Goal: Task Accomplishment & Management: Manage account settings

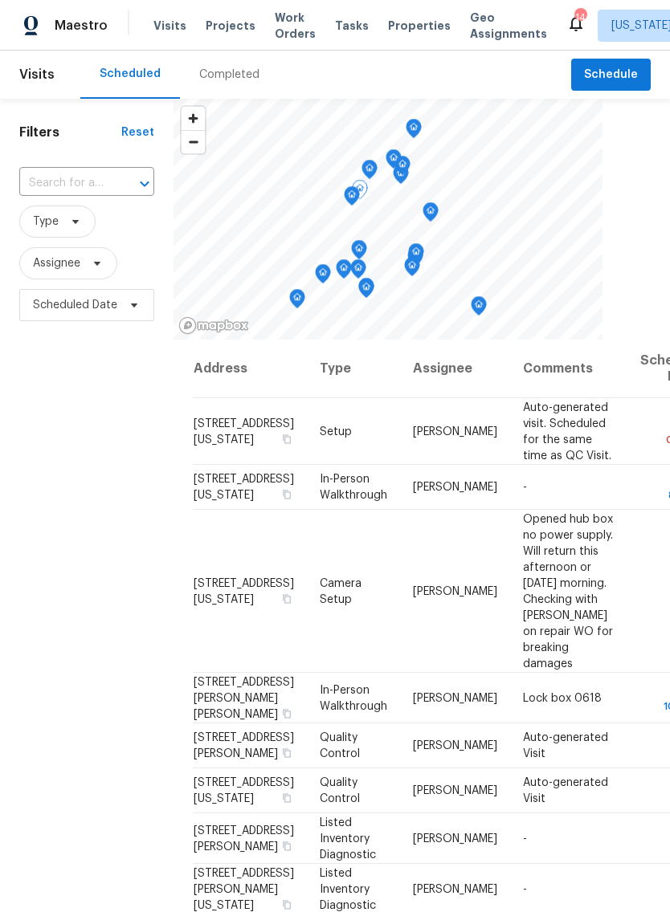
click at [0, 0] on icon at bounding box center [0, 0] width 0 height 0
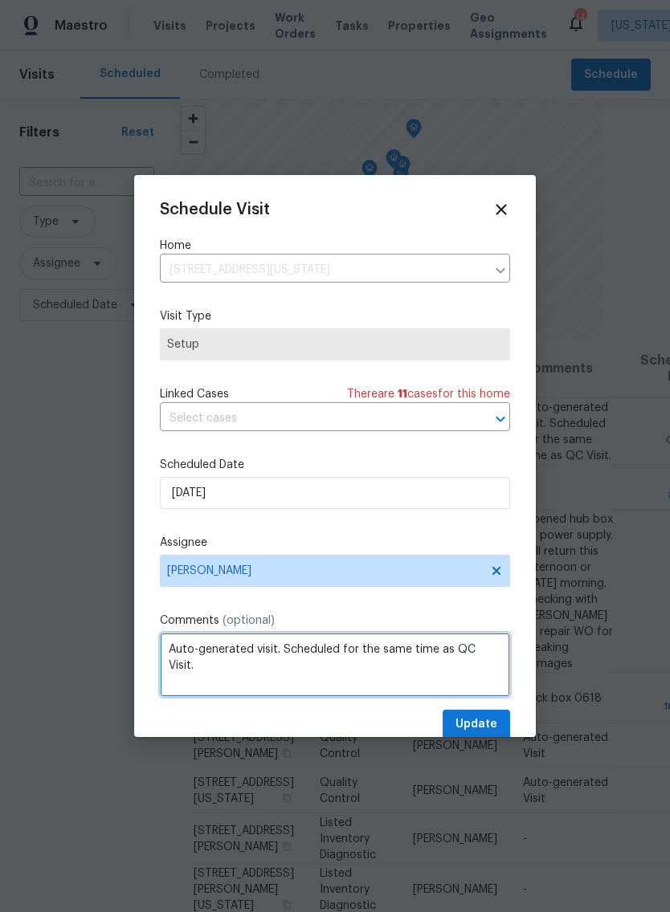
click at [497, 657] on textarea "Auto-generated visit. Scheduled for the same time as QC Visit." at bounding box center [335, 665] width 350 height 64
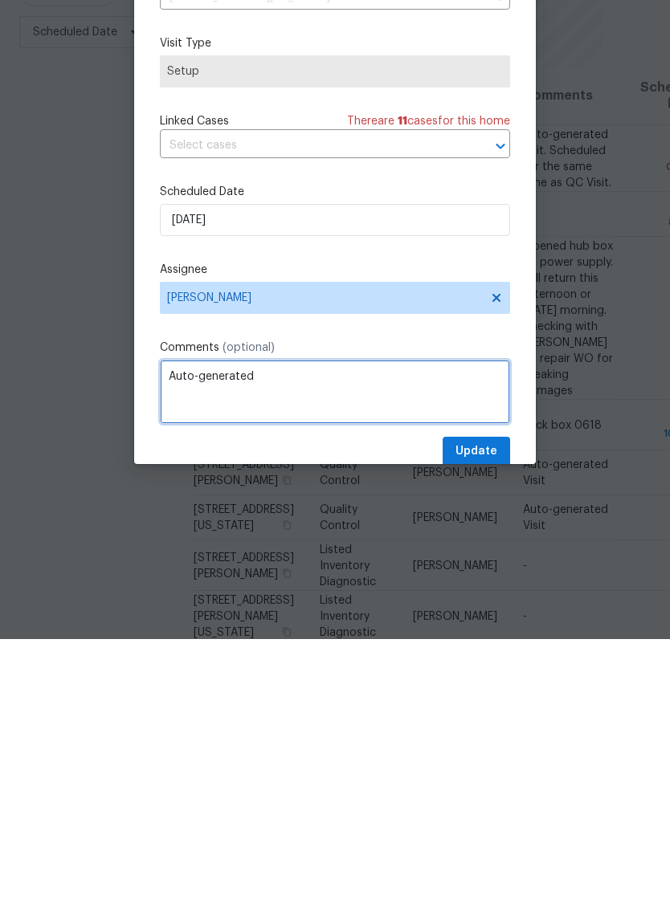
type textarea "Auto-"
type textarea "House hasn’t been painted yet. Reno hasn’t started"
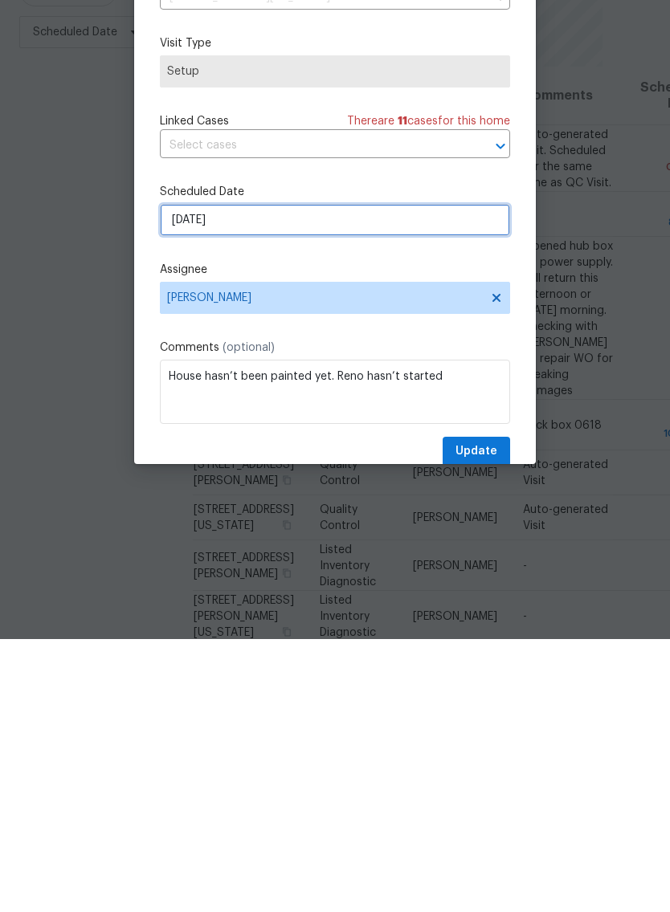
click at [390, 477] on input "[DATE]" at bounding box center [335, 493] width 350 height 32
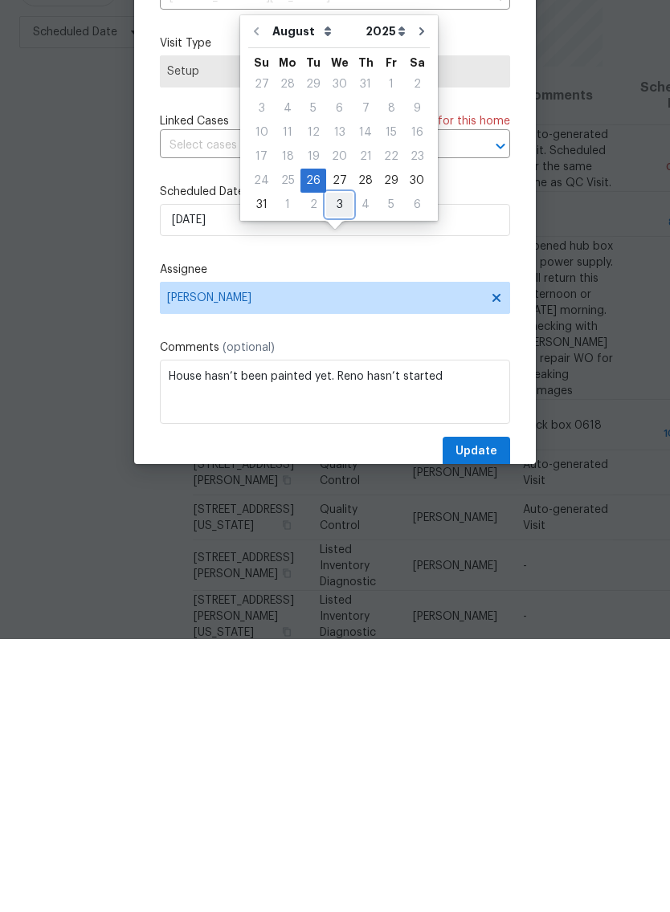
click at [335, 467] on div "3" at bounding box center [339, 478] width 26 height 22
type input "[DATE]"
select select "8"
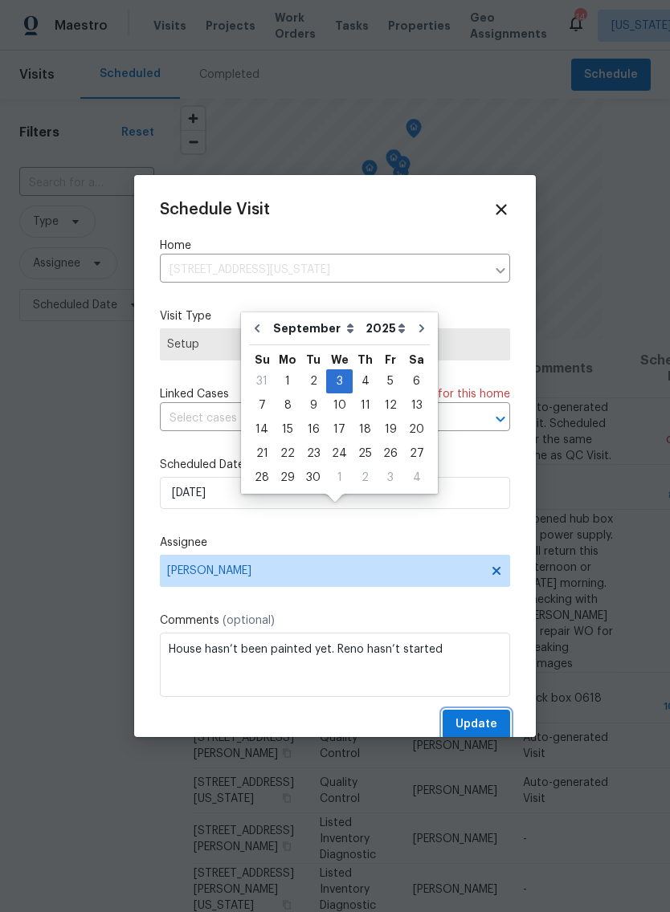
click at [477, 723] on span "Update" at bounding box center [476, 725] width 42 height 20
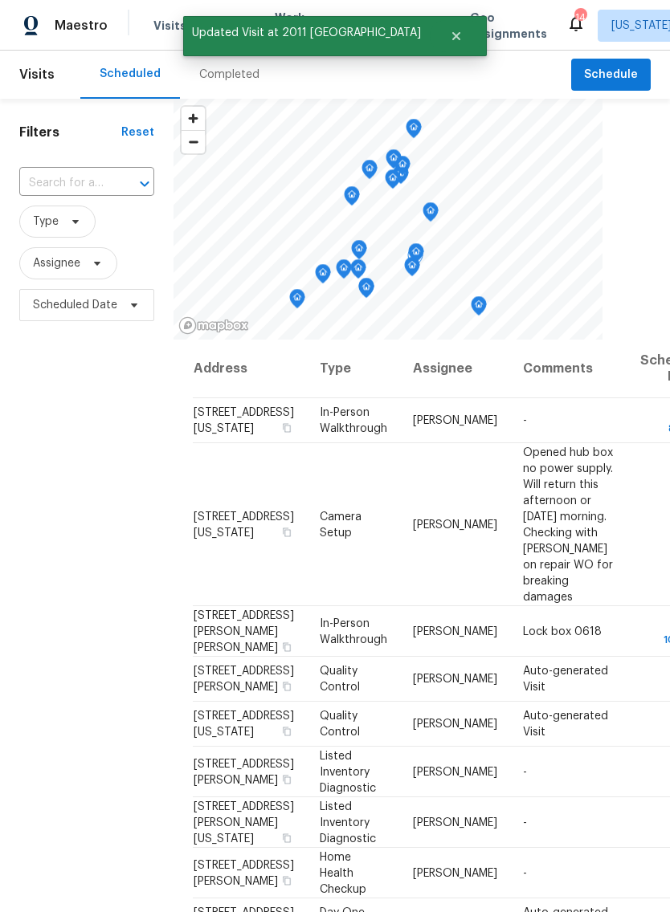
click at [0, 0] on icon at bounding box center [0, 0] width 0 height 0
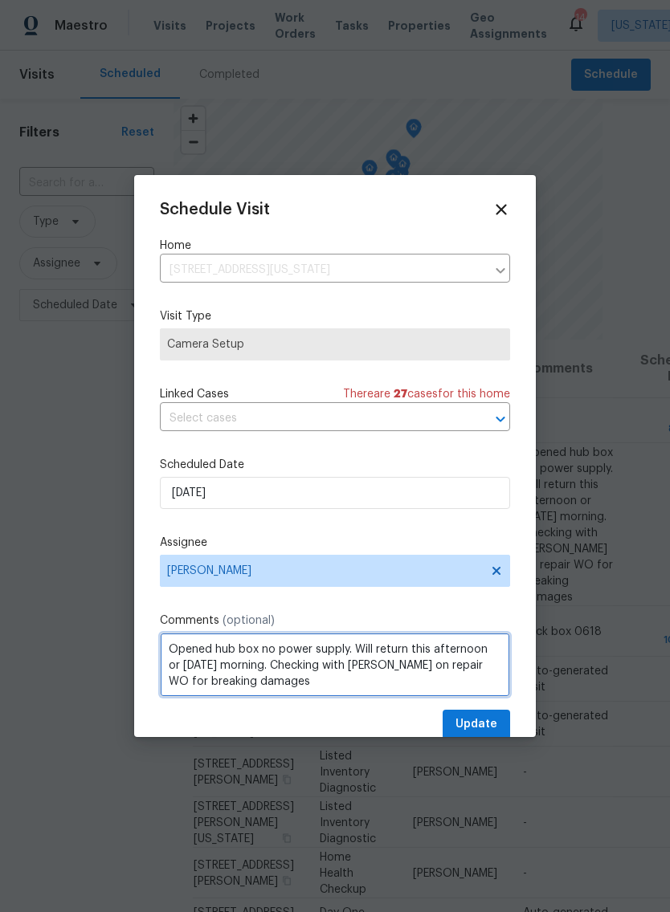
click at [309, 687] on textarea "Opened hub box no power supply. Will return this afternoon or [DATE] morning. C…" at bounding box center [335, 665] width 350 height 64
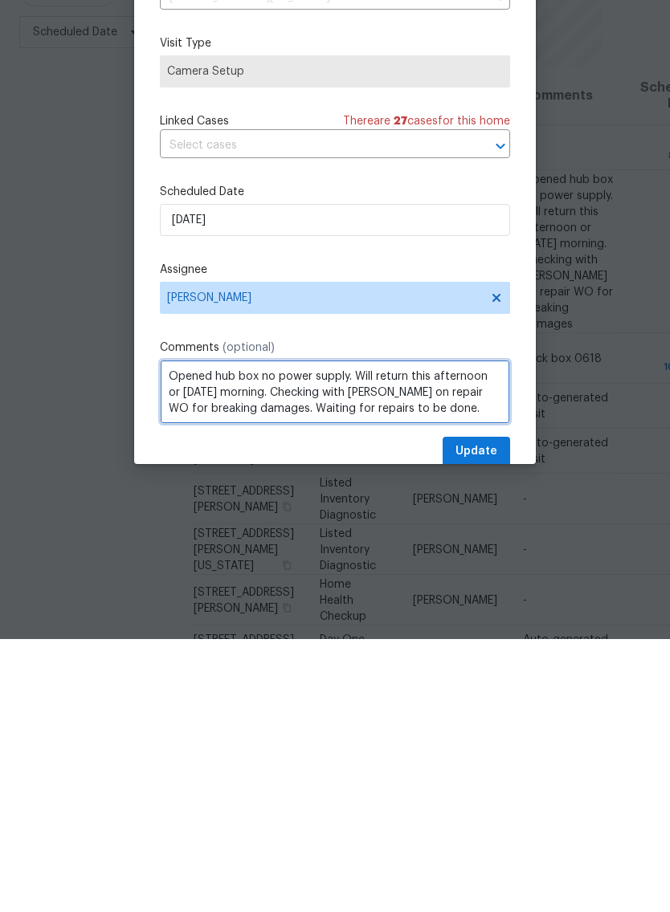
type textarea "Opened hub box no power supply. Will return this afternoon or [DATE] morning. C…"
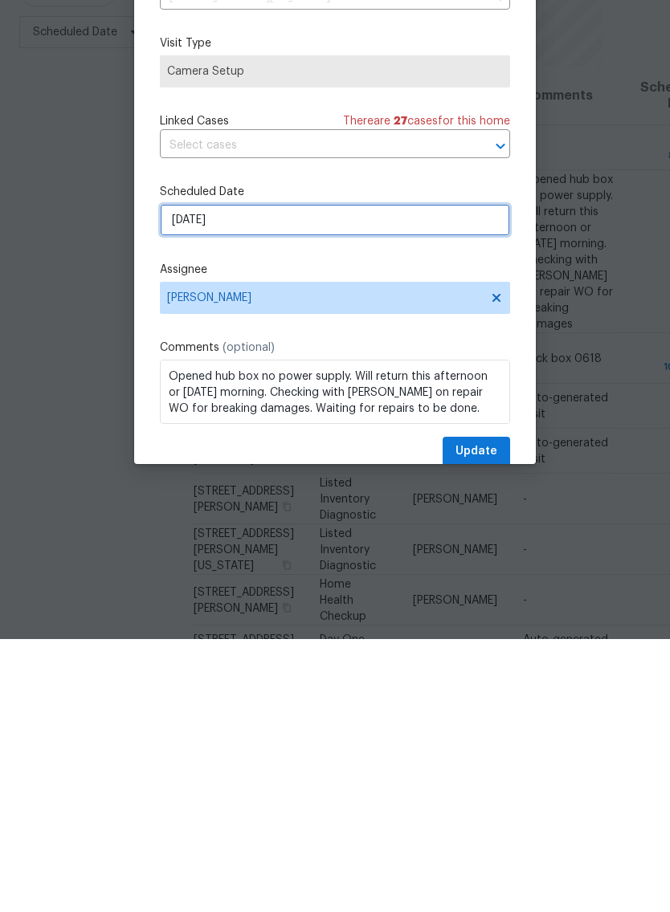
click at [415, 477] on input "[DATE]" at bounding box center [335, 493] width 350 height 32
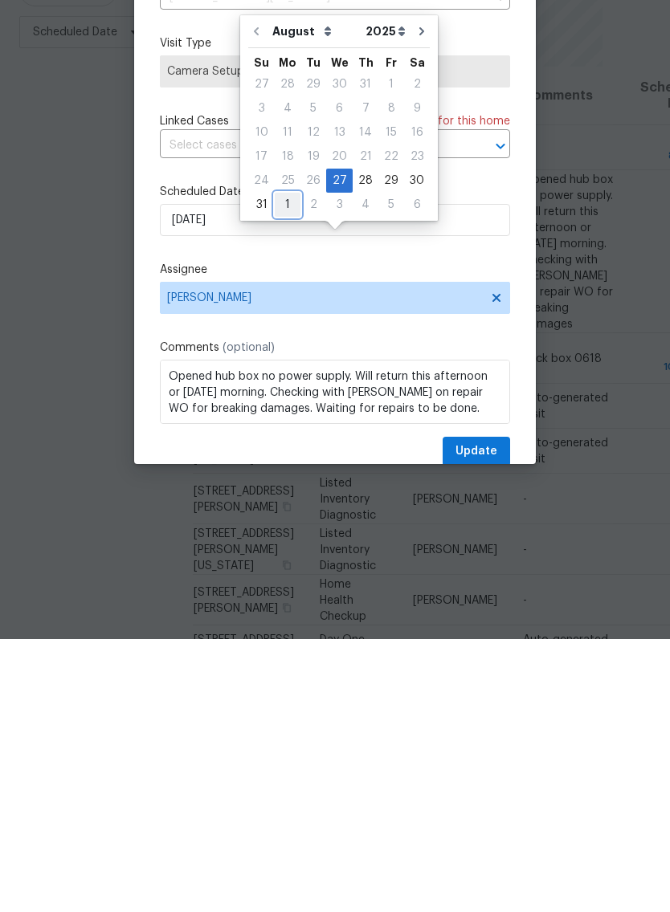
click at [287, 467] on div "1" at bounding box center [288, 478] width 26 height 22
type input "[DATE]"
select select "8"
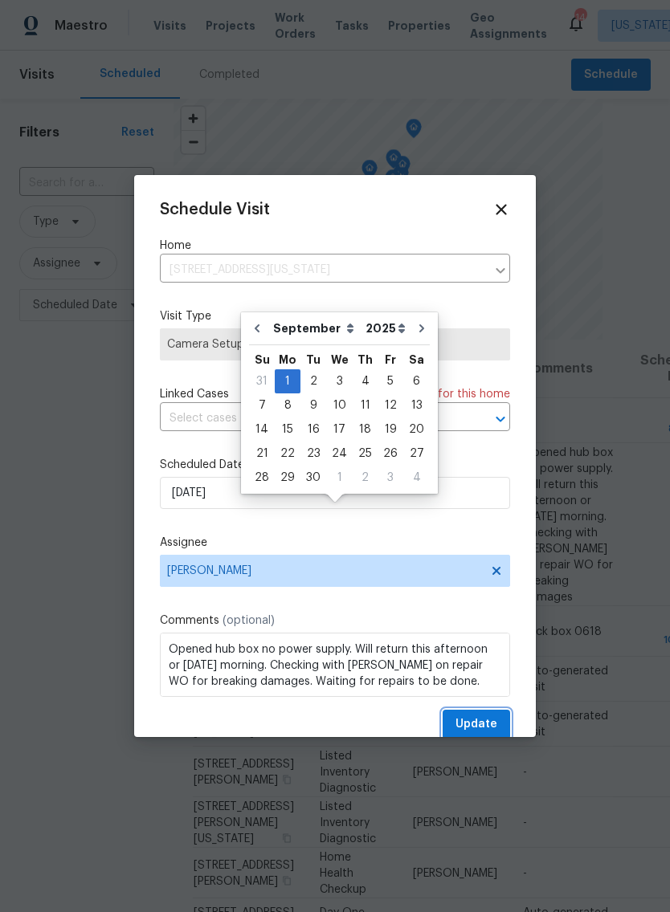
click at [492, 723] on span "Update" at bounding box center [476, 725] width 42 height 20
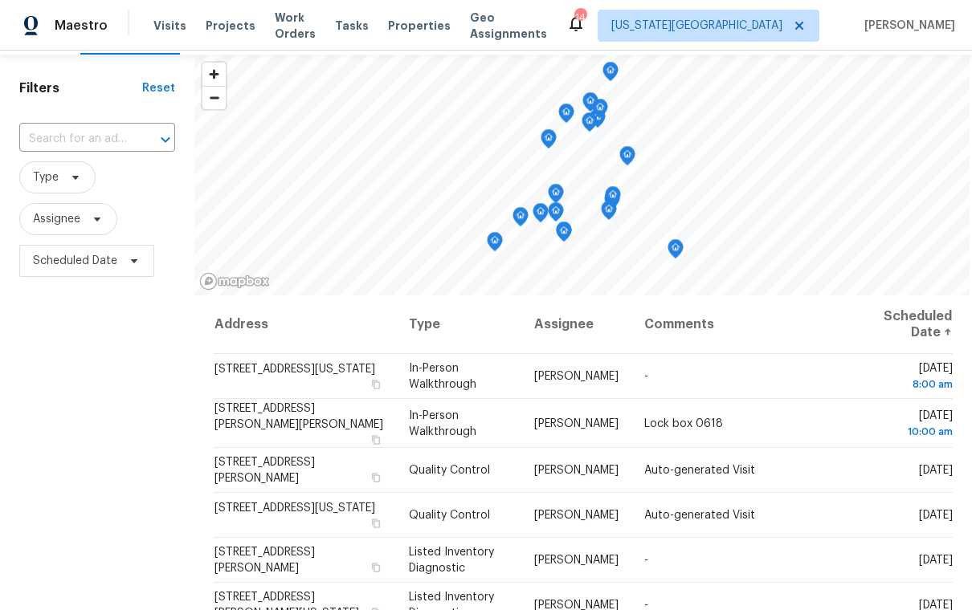
scroll to position [0, 0]
click at [237, 27] on span "Projects" at bounding box center [231, 26] width 50 height 16
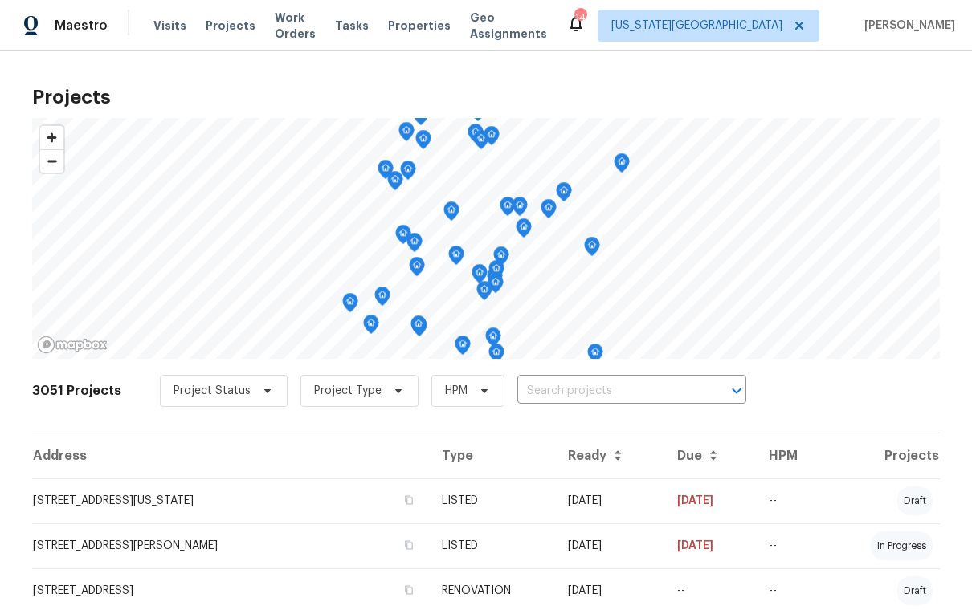
click at [638, 389] on input "text" at bounding box center [609, 391] width 184 height 25
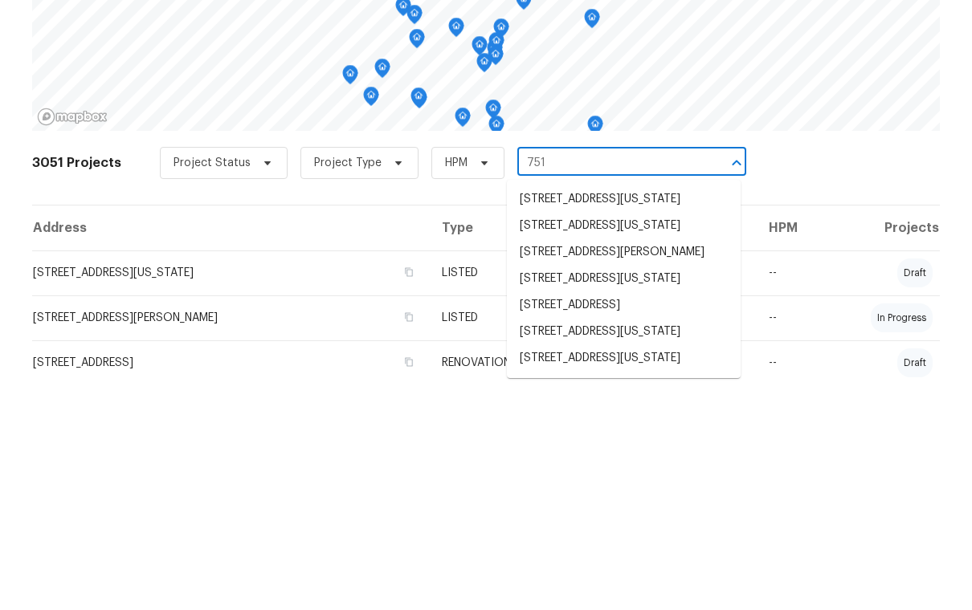
type input "7518"
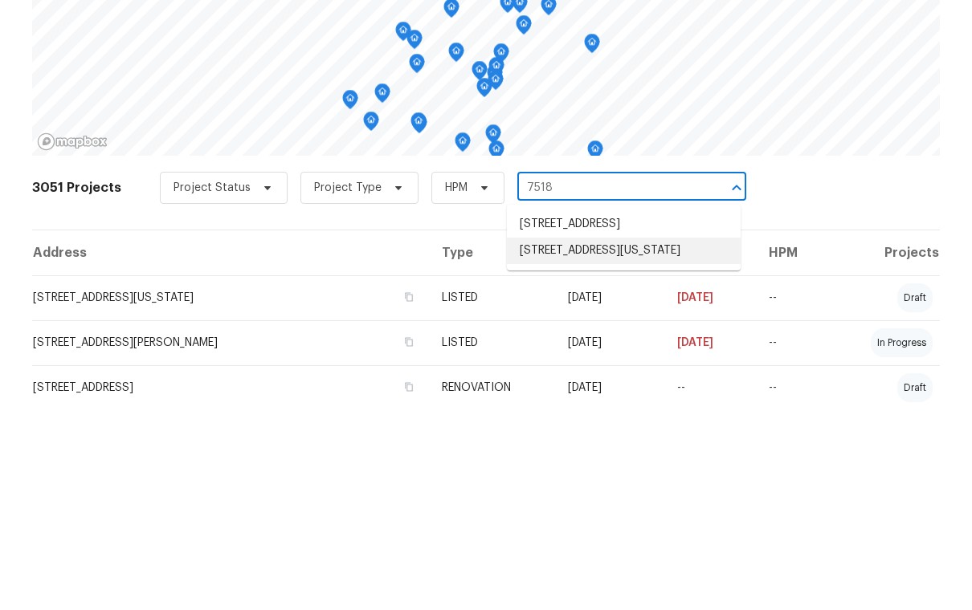
click at [669, 441] on li "[STREET_ADDRESS][US_STATE]" at bounding box center [624, 454] width 234 height 26
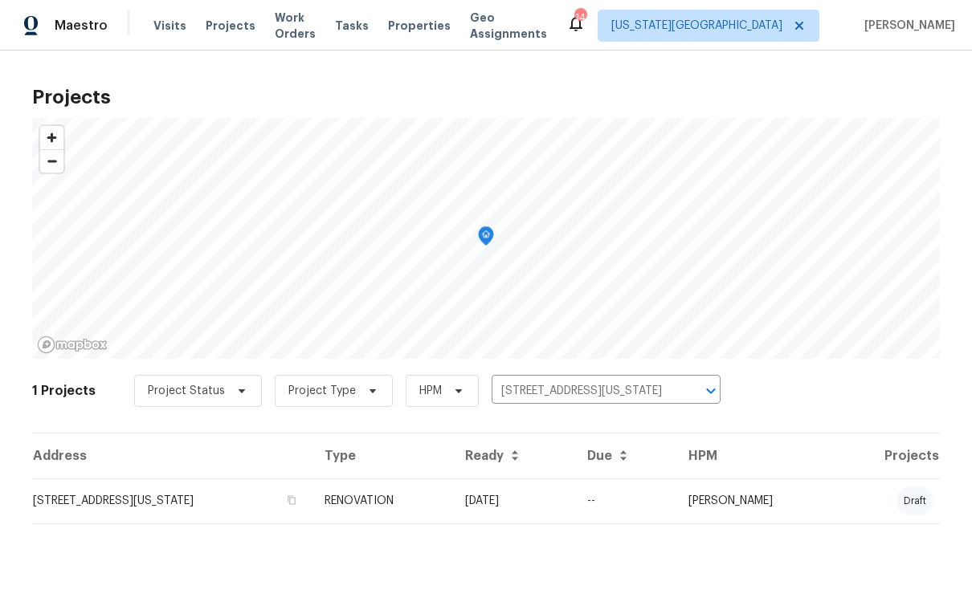
click at [225, 508] on td "[STREET_ADDRESS][US_STATE]" at bounding box center [171, 501] width 279 height 45
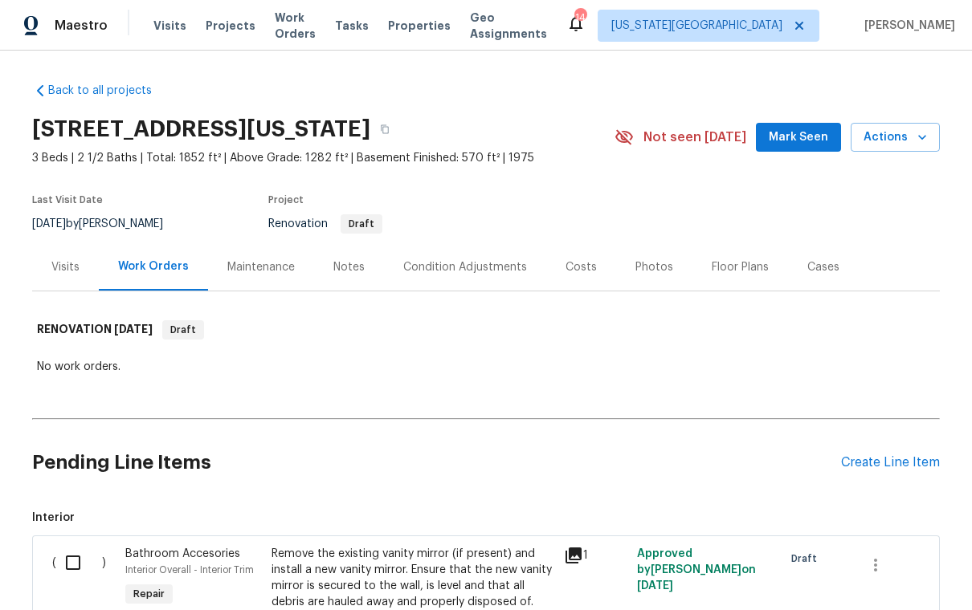
click at [669, 149] on button "Actions" at bounding box center [894, 138] width 89 height 30
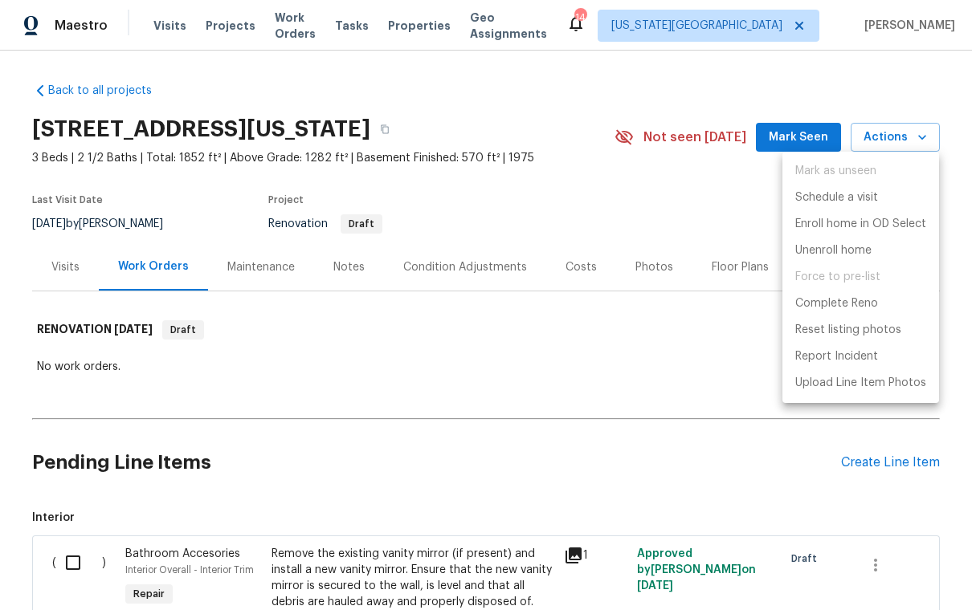
click at [491, 365] on div at bounding box center [486, 305] width 972 height 610
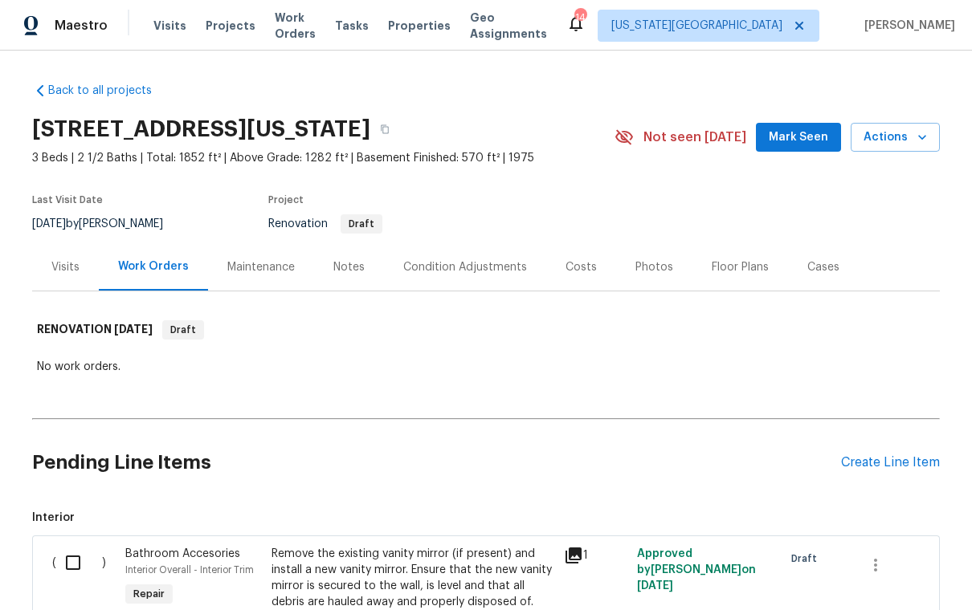
click at [64, 264] on div "Visits" at bounding box center [65, 267] width 28 height 16
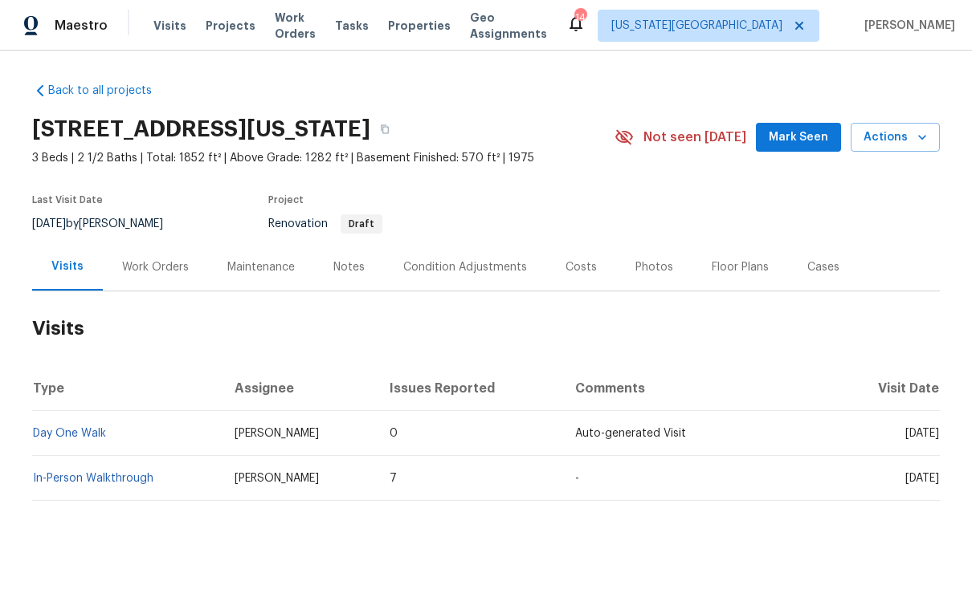
click at [97, 429] on link "Day One Walk" at bounding box center [69, 433] width 73 height 11
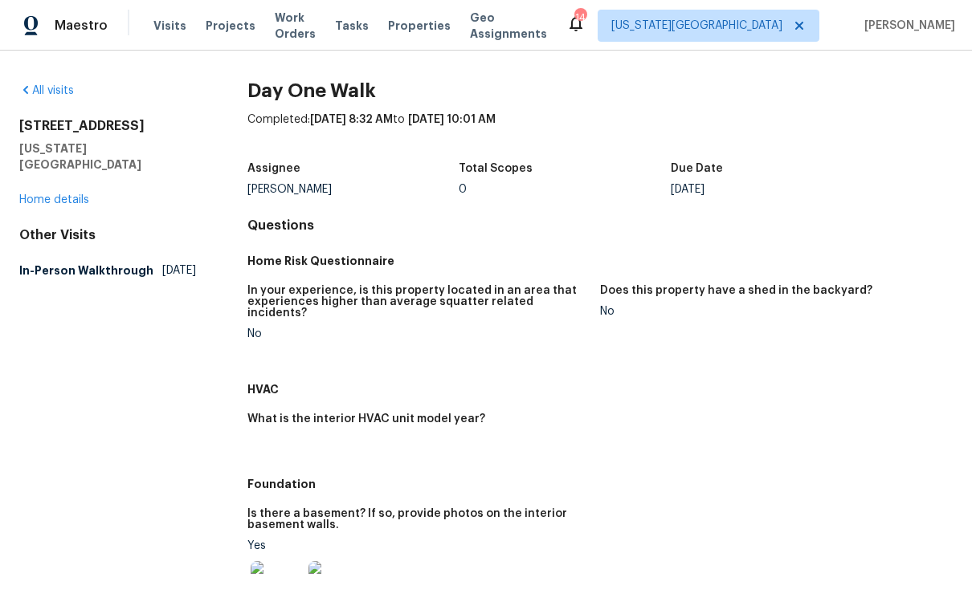
click at [69, 194] on link "Home details" at bounding box center [54, 199] width 70 height 11
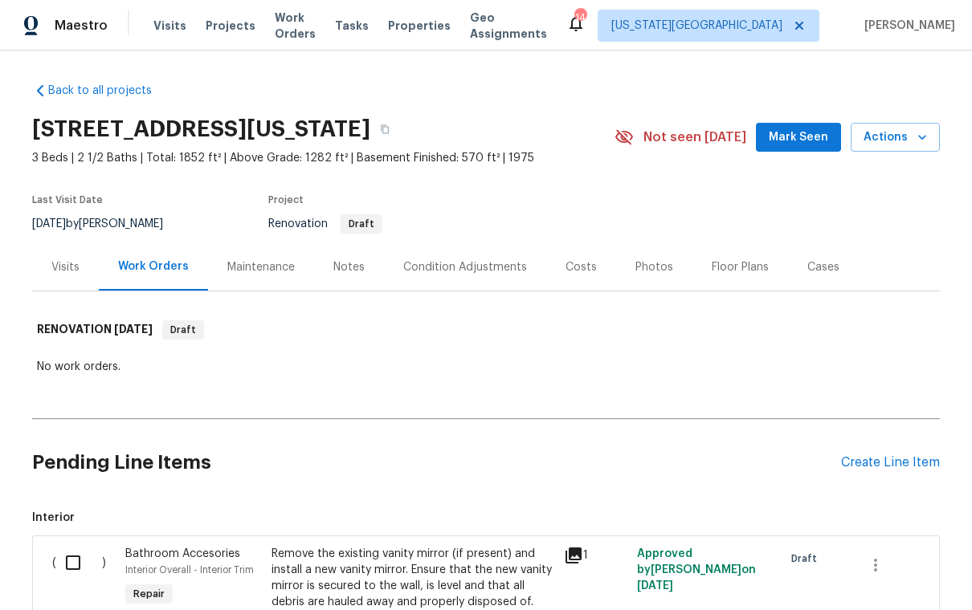
click at [59, 262] on div "Visits" at bounding box center [65, 267] width 28 height 16
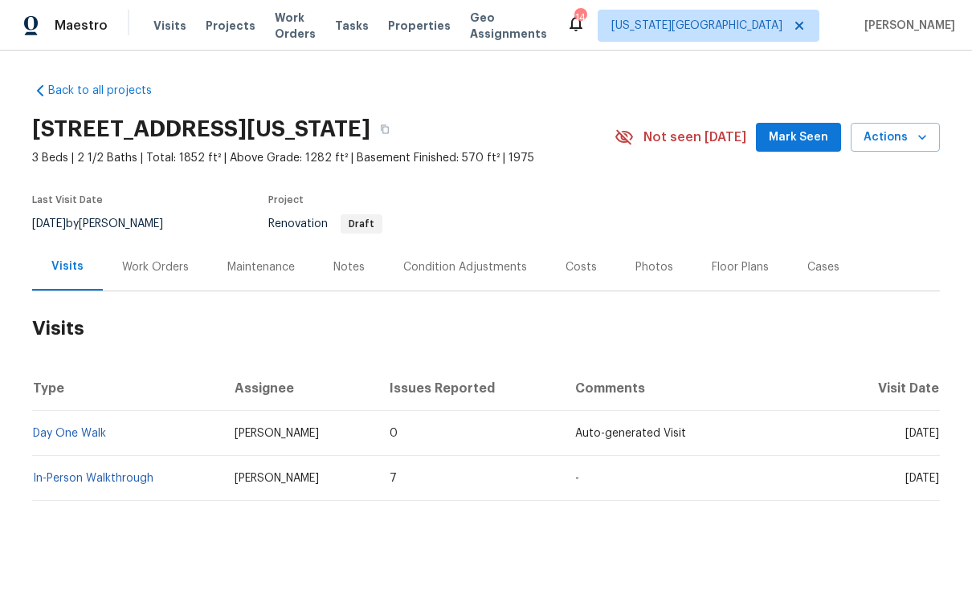
click at [79, 432] on link "Day One Walk" at bounding box center [69, 433] width 73 height 11
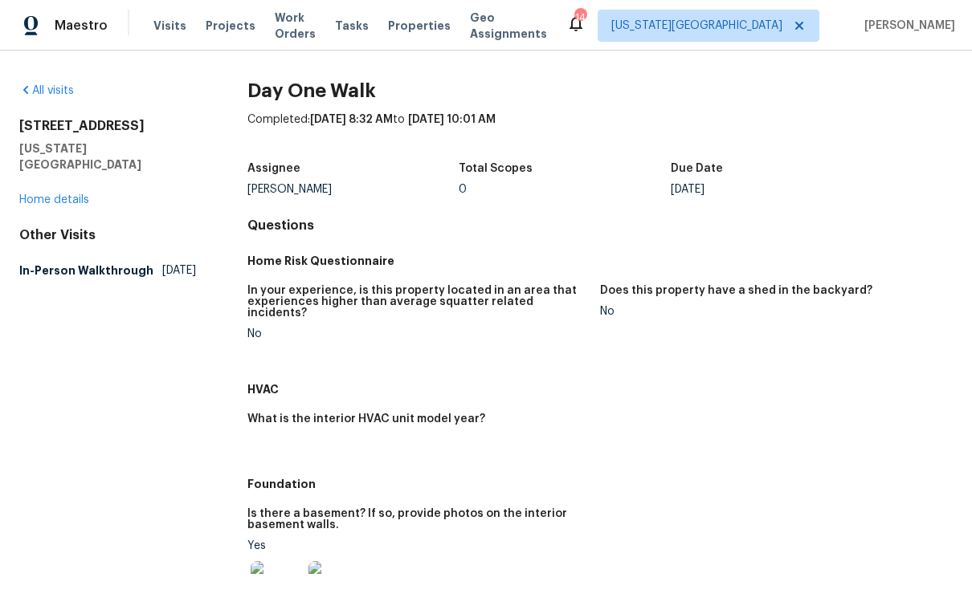
click at [68, 194] on link "Home details" at bounding box center [54, 199] width 70 height 11
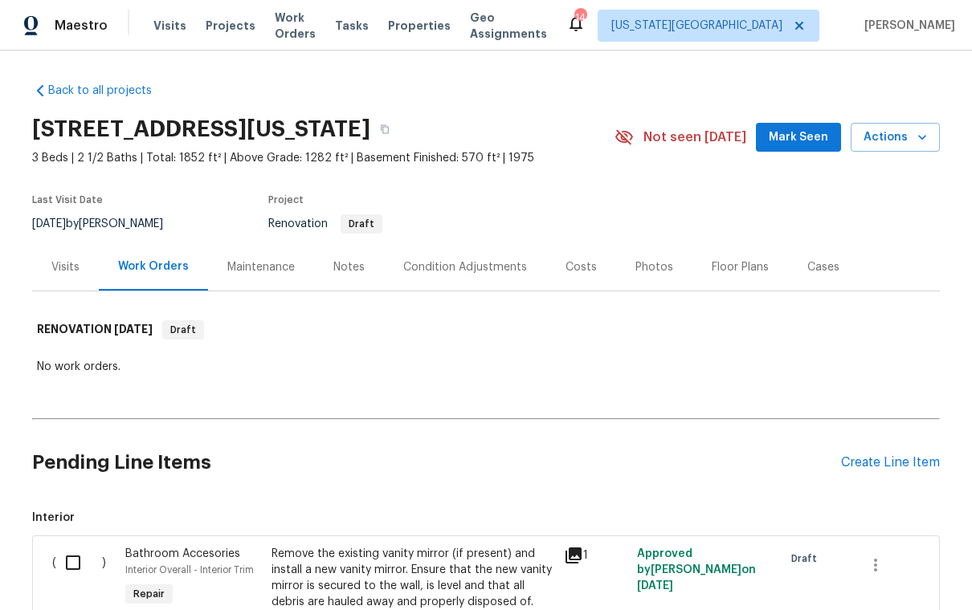
click at [283, 269] on div "Maintenance" at bounding box center [260, 267] width 67 height 16
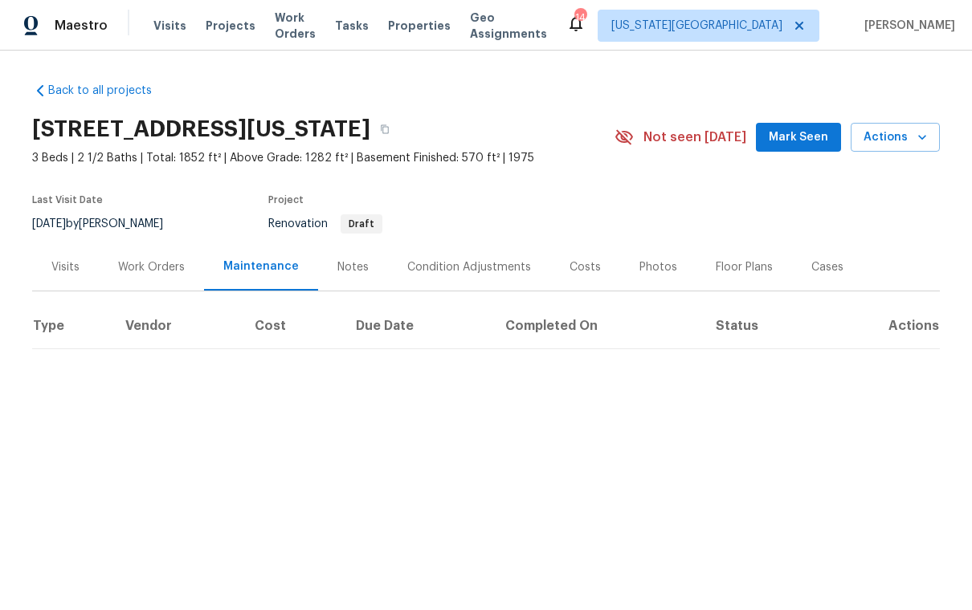
click at [669, 272] on div "Floor Plans" at bounding box center [743, 267] width 57 height 16
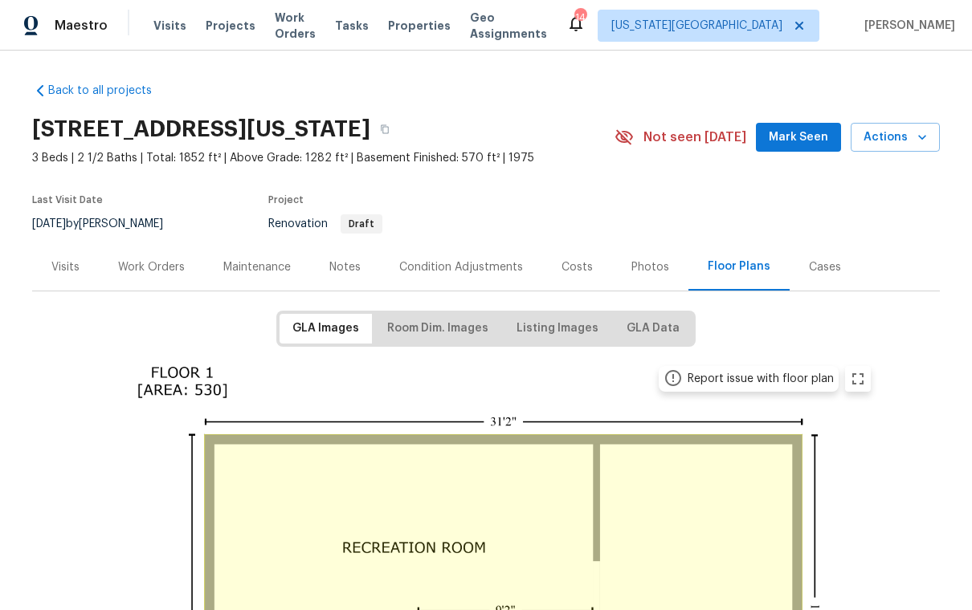
click at [155, 268] on div "Work Orders" at bounding box center [151, 267] width 67 height 16
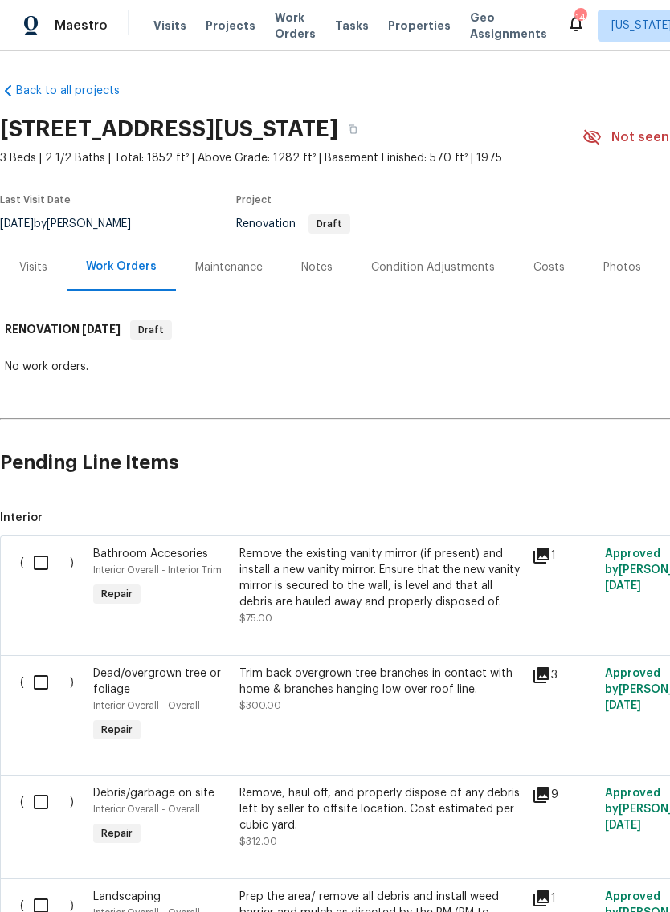
click at [90, 93] on link "Back to all projects" at bounding box center [77, 91] width 154 height 16
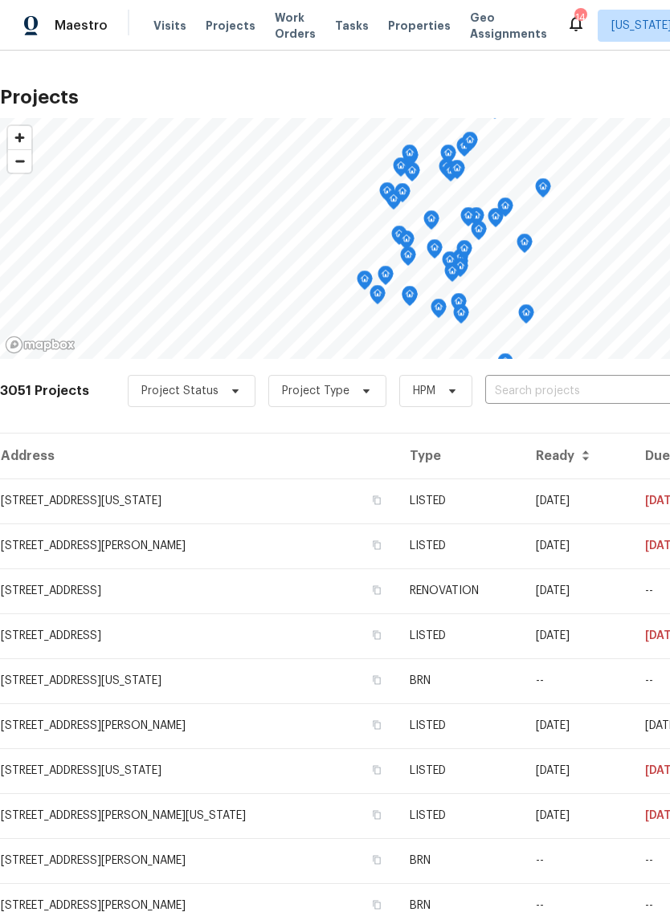
click at [396, 32] on span "Properties" at bounding box center [419, 26] width 63 height 16
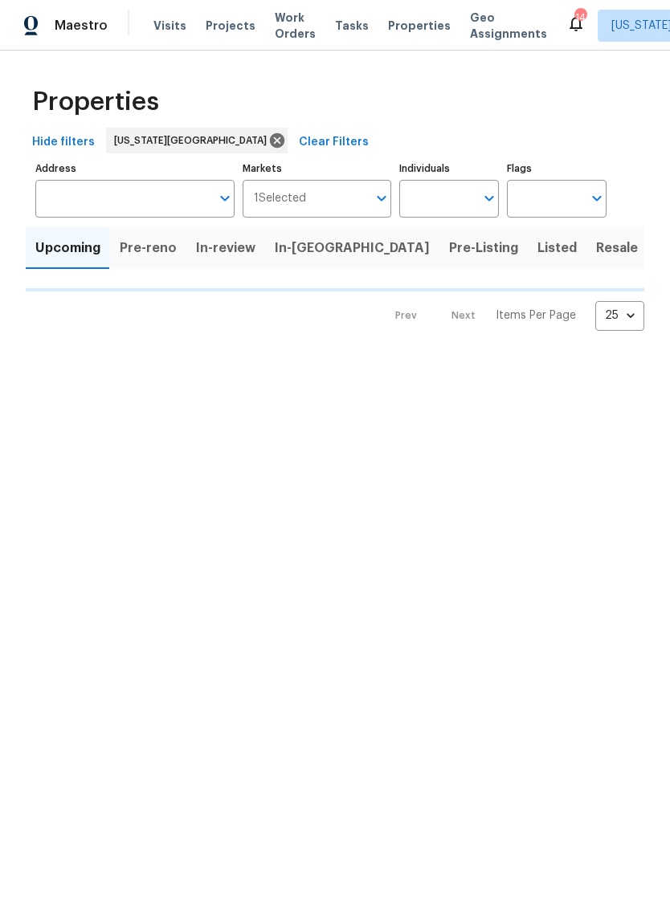
click at [291, 247] on span "In-[GEOGRAPHIC_DATA]" at bounding box center [352, 248] width 155 height 22
click at [135, 205] on input "Address" at bounding box center [122, 199] width 175 height 38
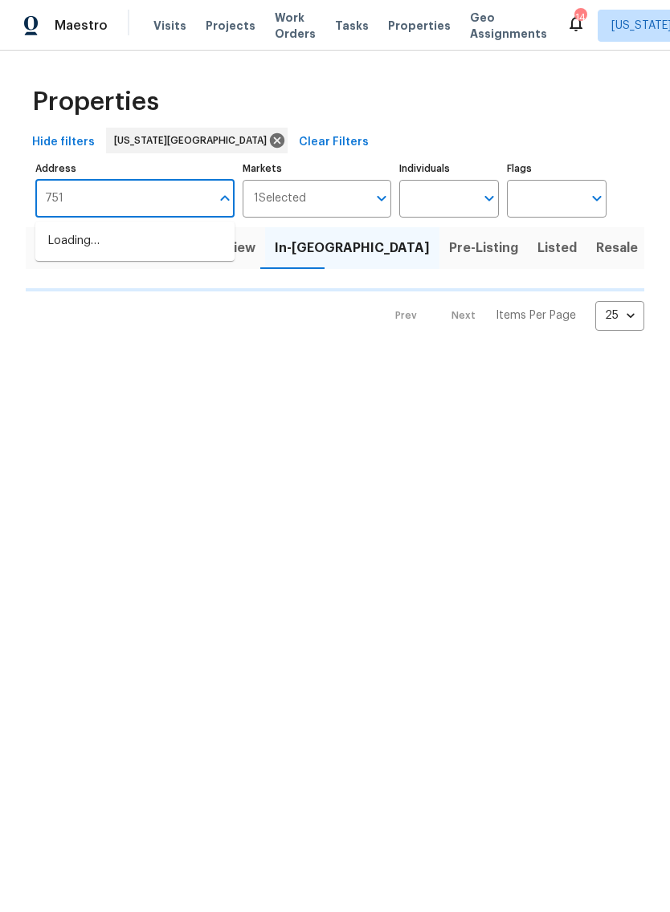
type input "7518"
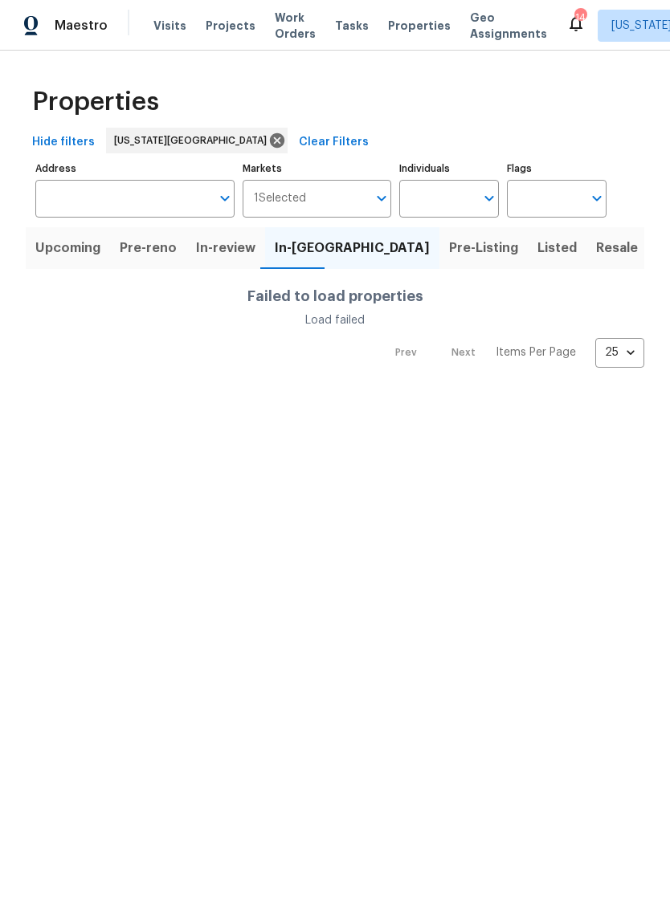
click at [139, 198] on input "Address" at bounding box center [122, 199] width 175 height 38
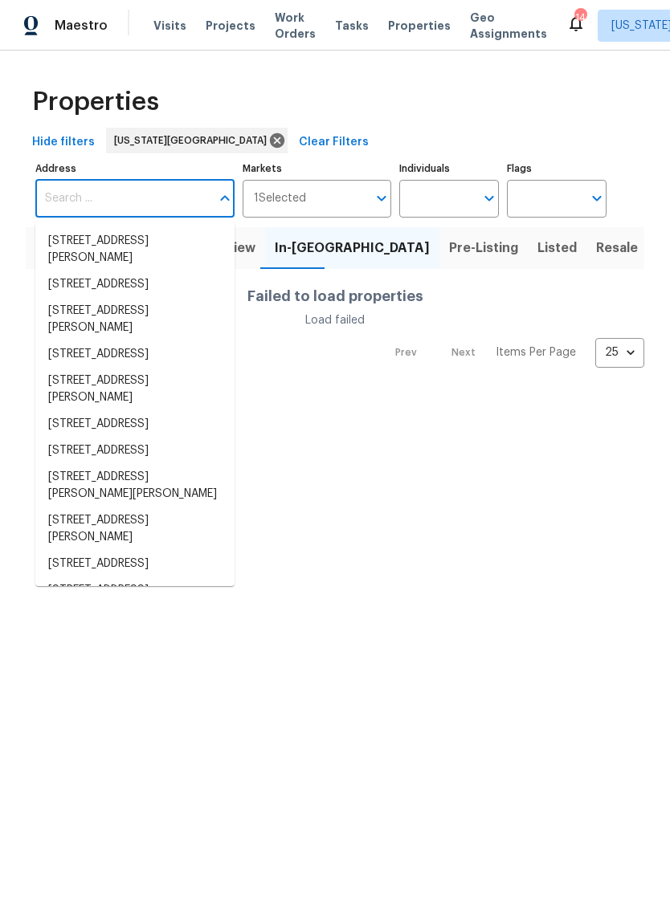
click at [385, 393] on html "Maestro Visits Projects Work Orders Tasks Properties Geo Assignments 14 [US_STA…" at bounding box center [335, 196] width 670 height 393
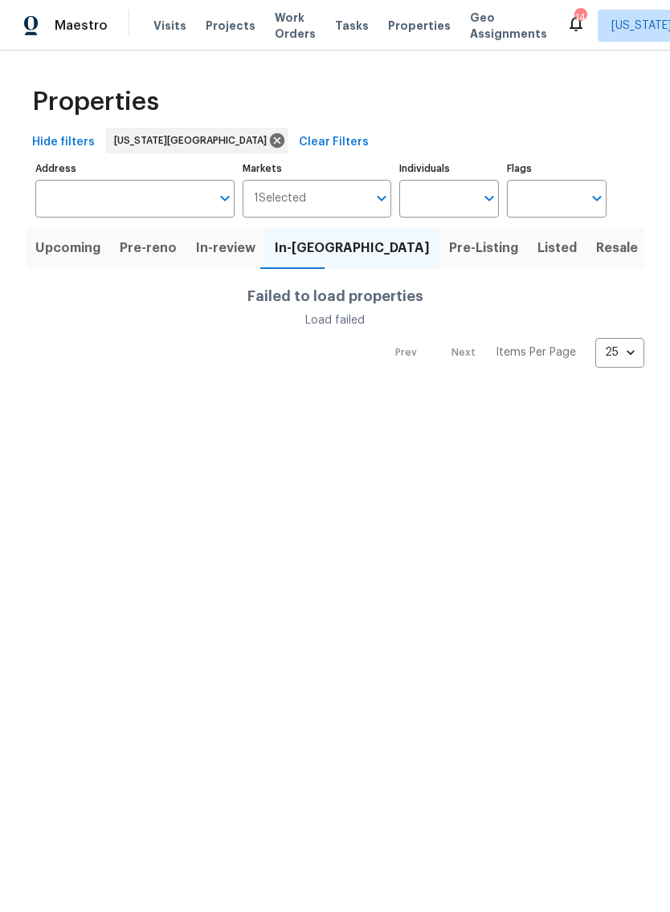
click at [353, 202] on input "Markets" at bounding box center [337, 199] width 62 height 38
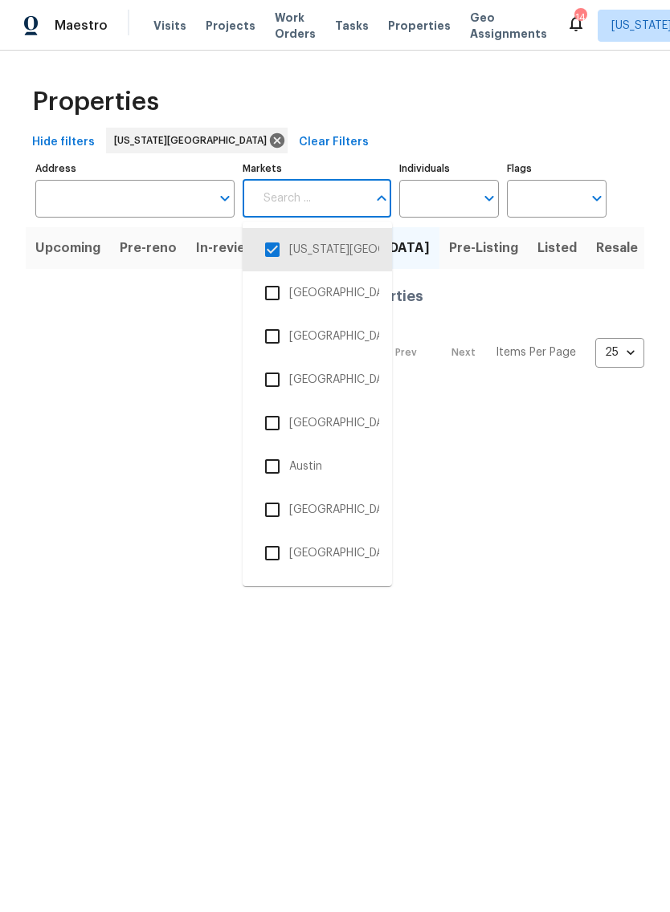
click at [131, 194] on input "Address" at bounding box center [122, 199] width 175 height 38
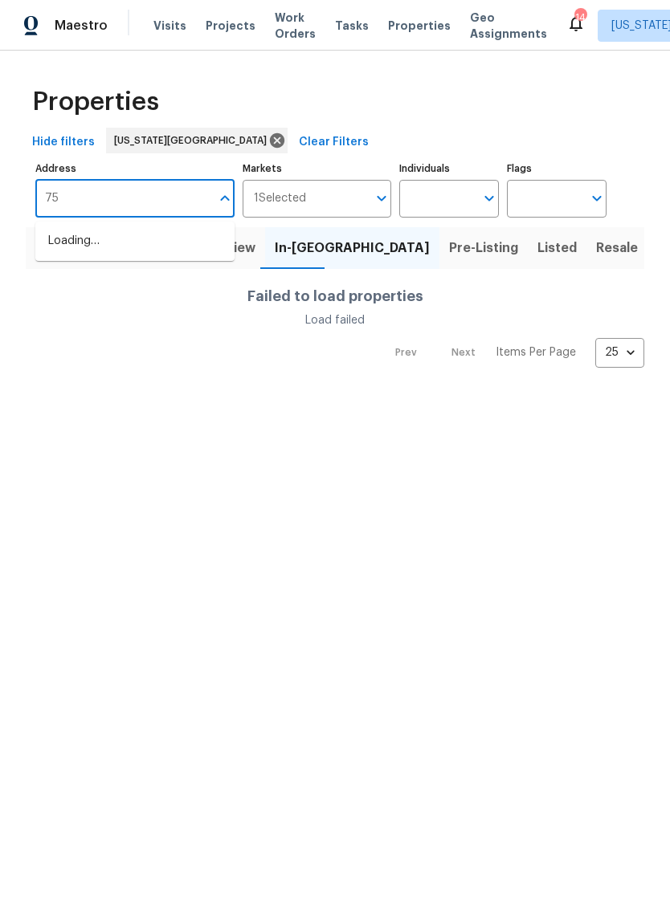
type input "75"
click at [223, 337] on div "Prev Next Items Per Page 25 25 ​" at bounding box center [335, 347] width 618 height 39
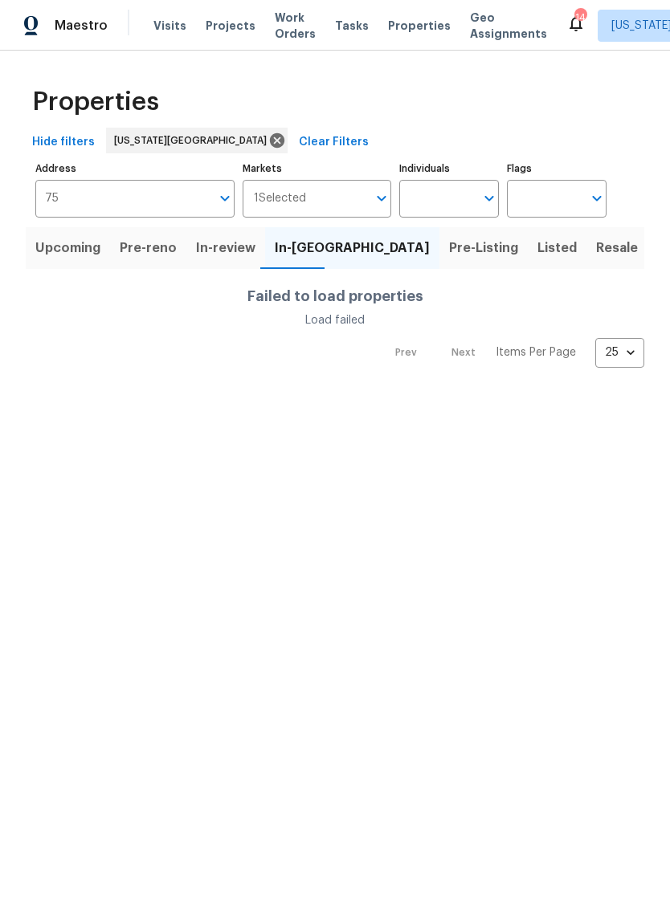
click at [231, 245] on span "In-review" at bounding box center [225, 248] width 59 height 22
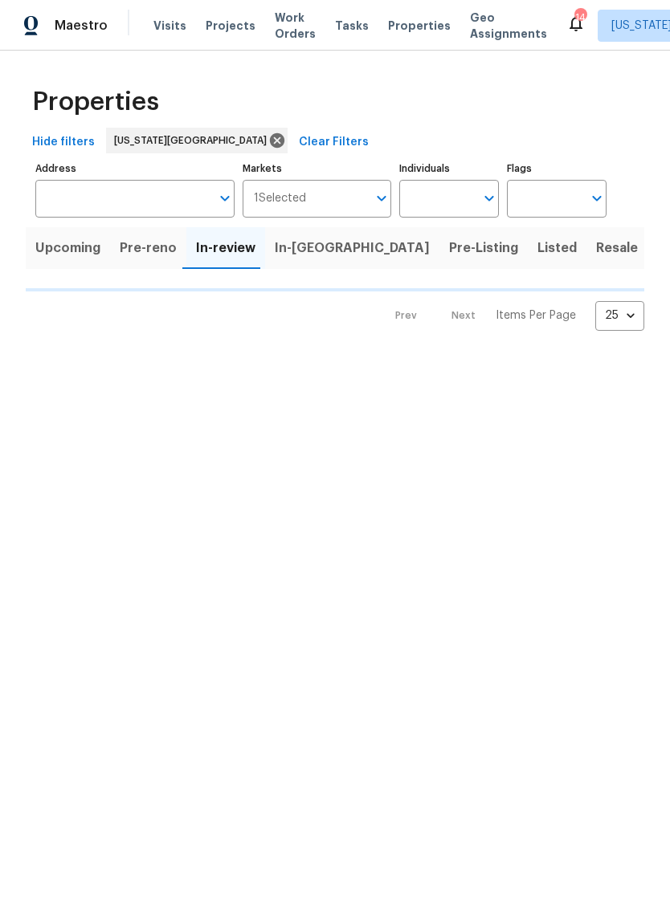
click at [73, 255] on span "Upcoming" at bounding box center [67, 248] width 65 height 22
click at [151, 195] on input "Address" at bounding box center [122, 199] width 175 height 38
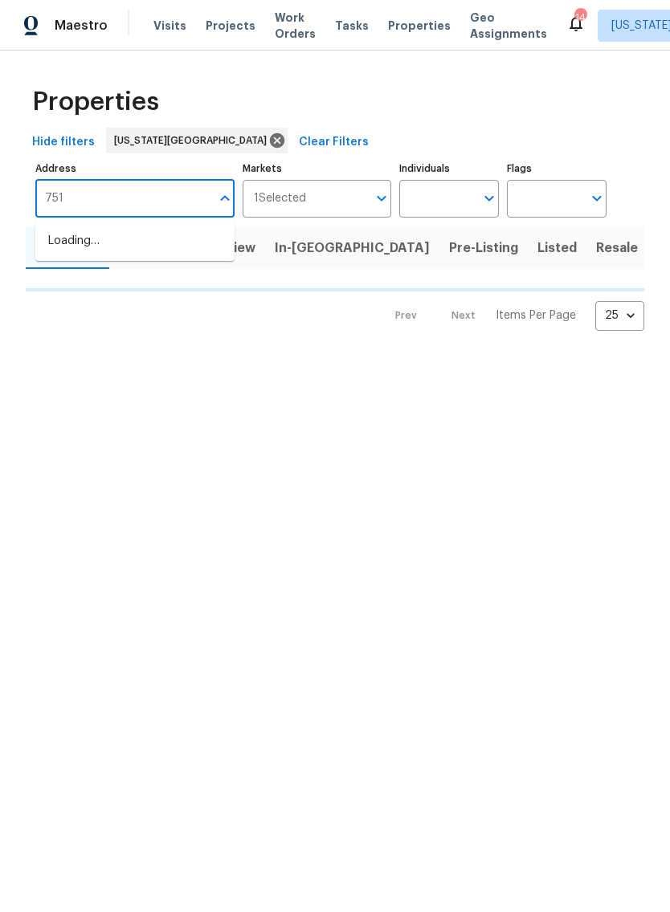
type input "7518"
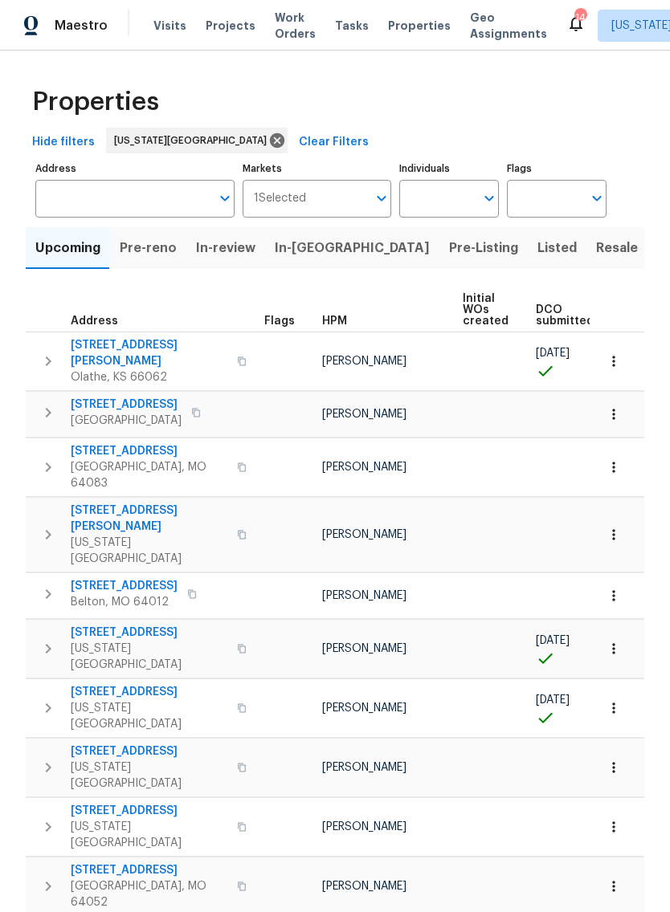
click at [154, 200] on input "Address" at bounding box center [122, 199] width 175 height 38
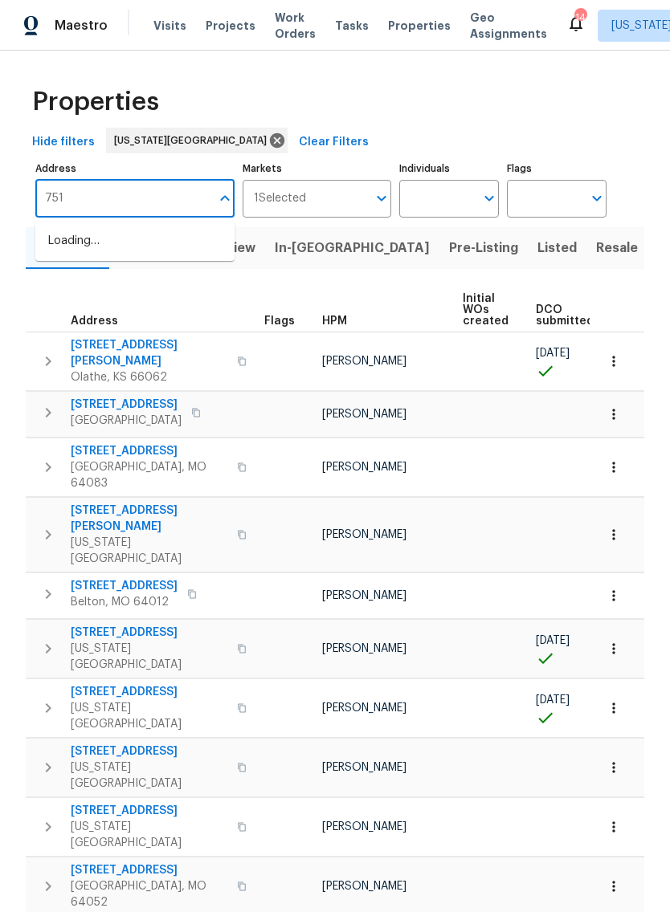
type input "7518"
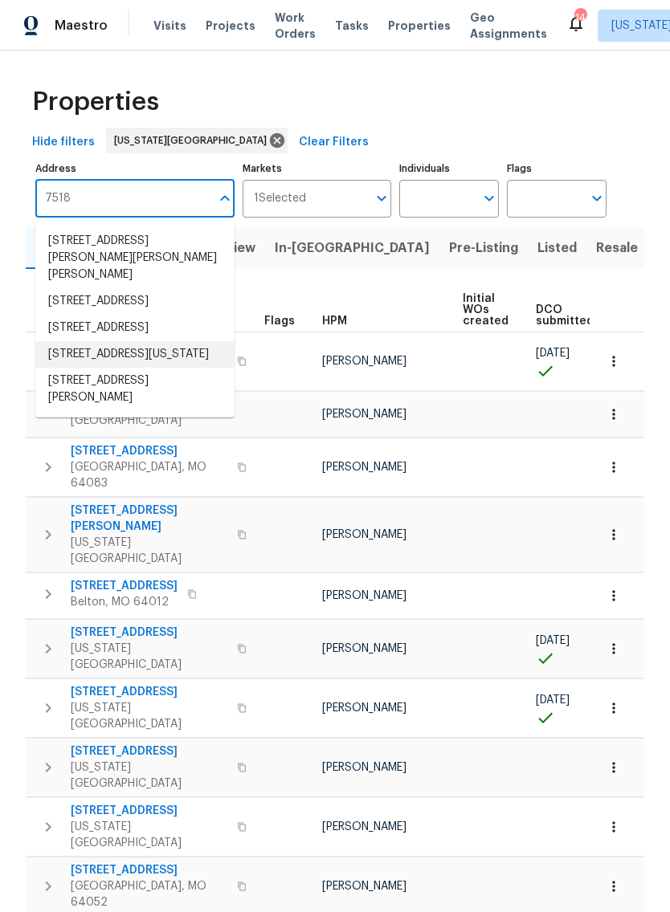
click at [157, 368] on li "[STREET_ADDRESS][US_STATE]" at bounding box center [134, 354] width 199 height 26
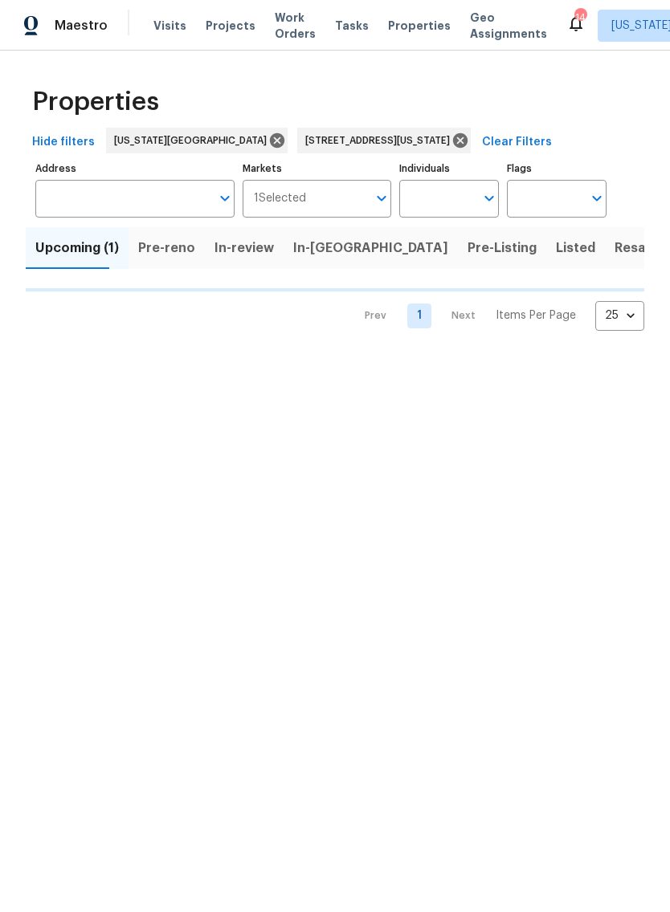
type input "[STREET_ADDRESS][US_STATE]"
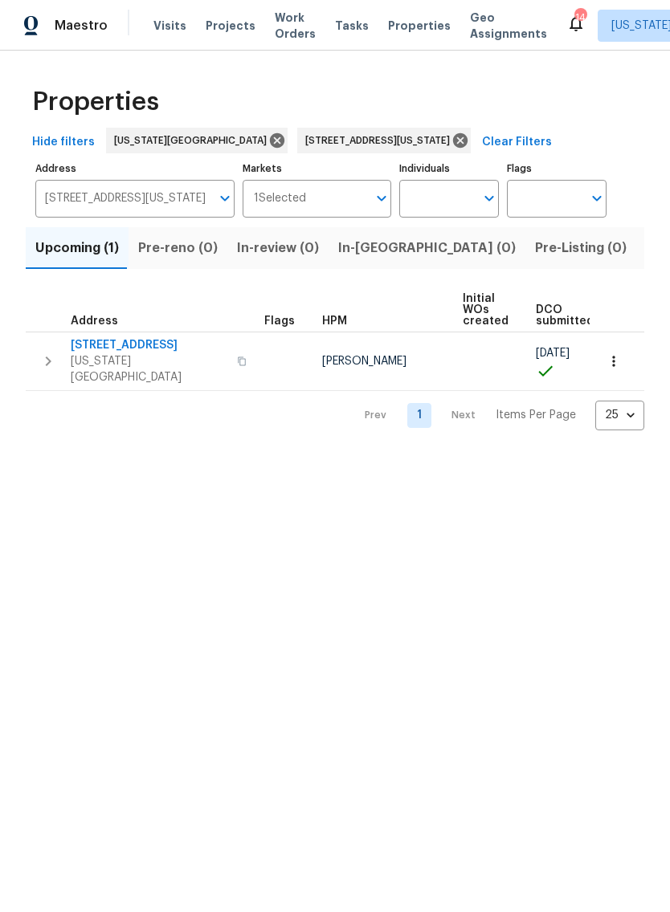
click at [50, 358] on icon "button" at bounding box center [48, 361] width 19 height 19
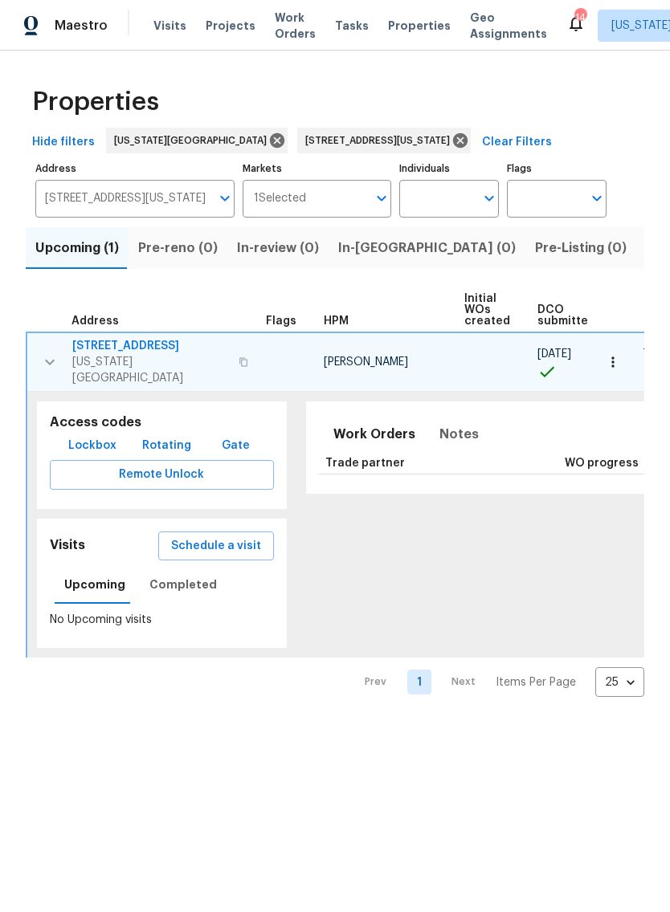
click at [103, 436] on span "Lockbox" at bounding box center [92, 446] width 48 height 20
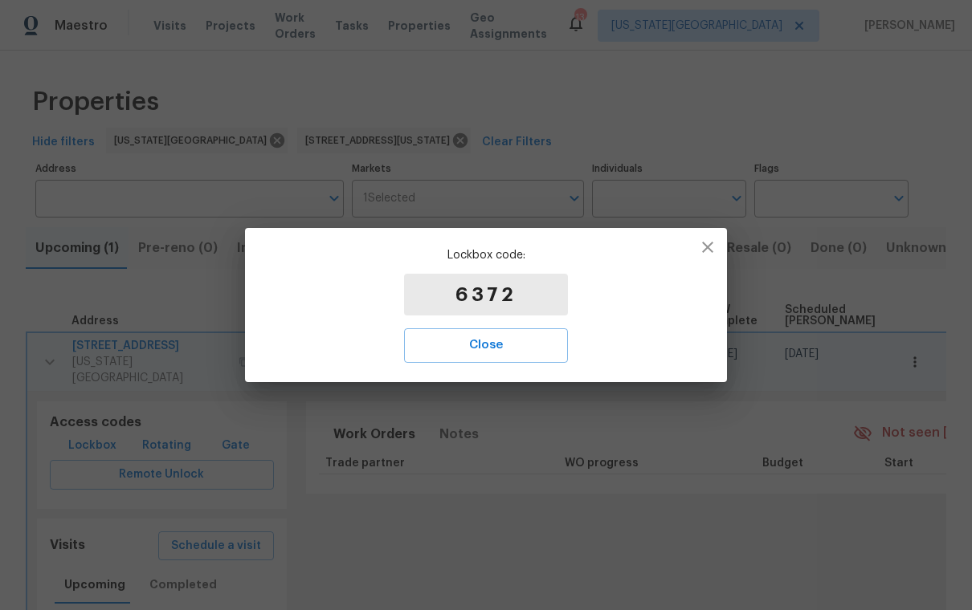
type input "[STREET_ADDRESS][US_STATE]"
